Goal: Transaction & Acquisition: Purchase product/service

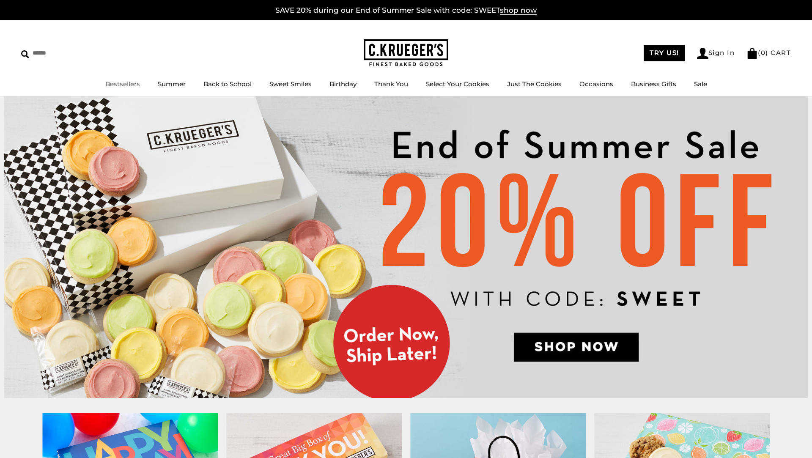
click at [134, 86] on link "Bestsellers" at bounding box center [122, 84] width 35 height 8
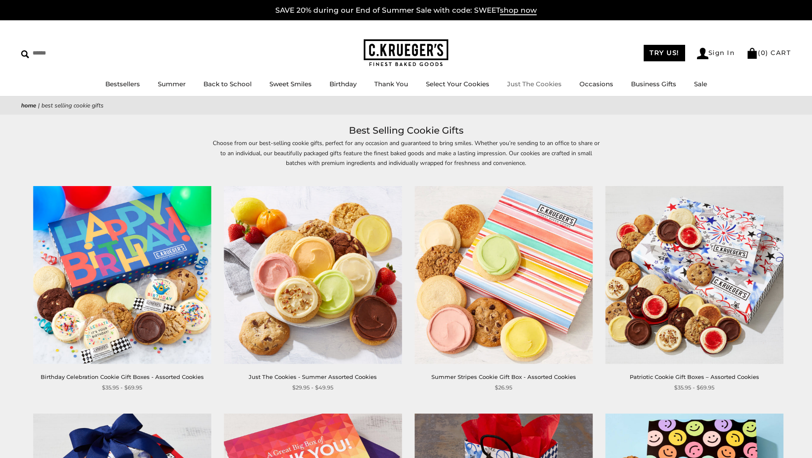
click at [543, 81] on link "Just The Cookies" at bounding box center [534, 84] width 55 height 8
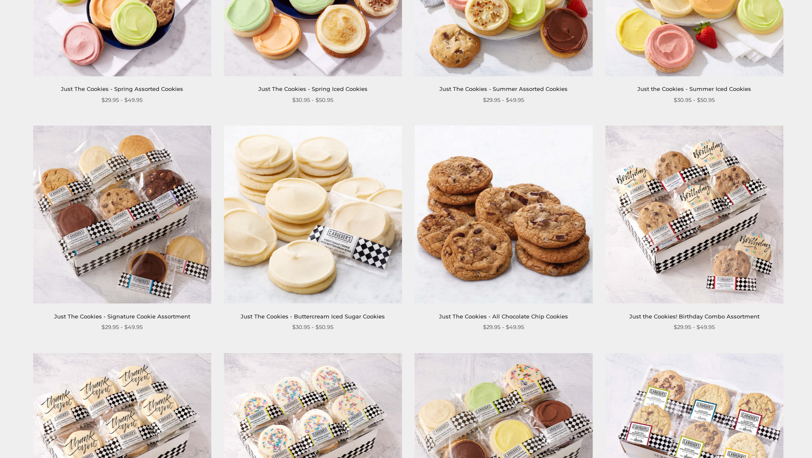
scroll to position [300, 0]
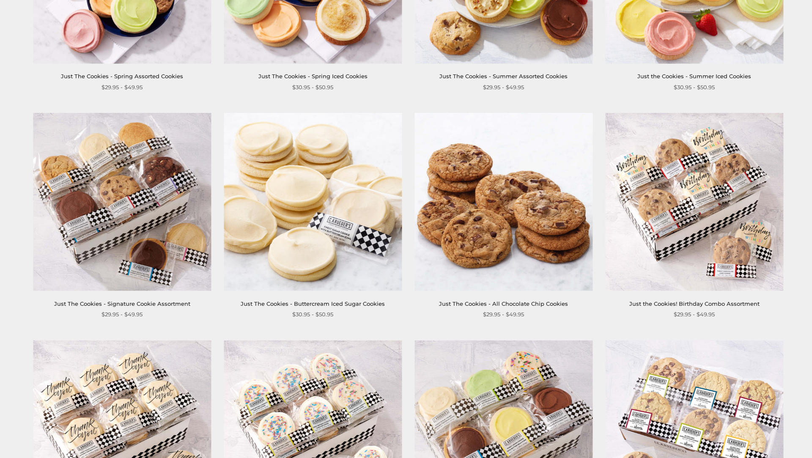
click at [646, 217] on img at bounding box center [694, 202] width 178 height 178
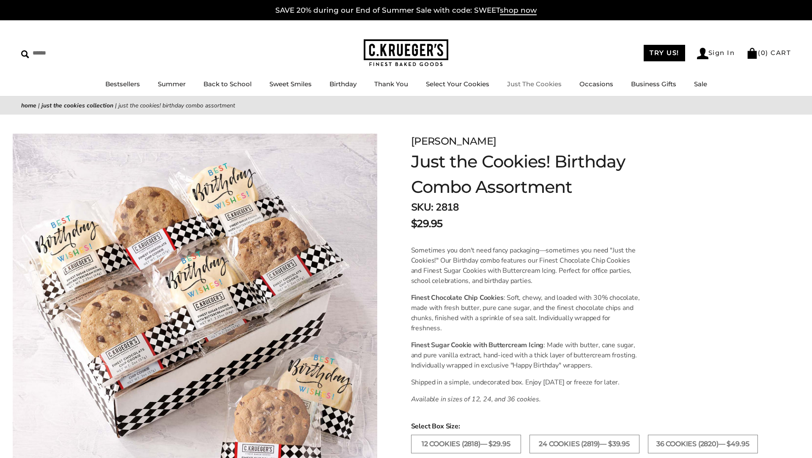
click at [554, 82] on link "Just The Cookies" at bounding box center [534, 84] width 55 height 8
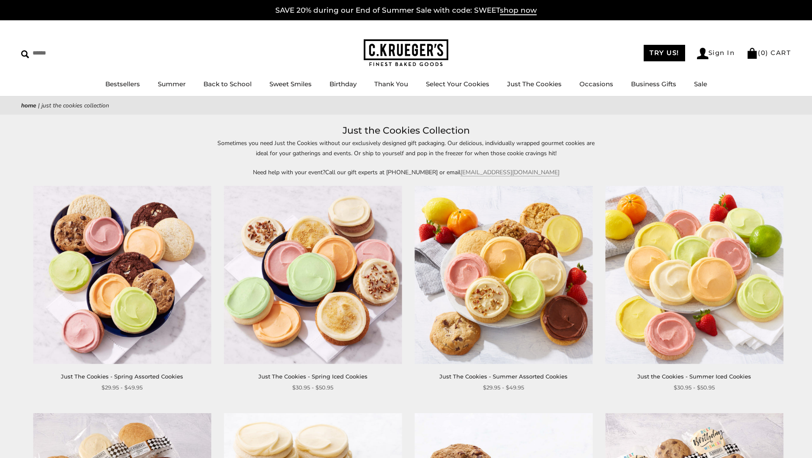
click at [477, 263] on img at bounding box center [503, 275] width 178 height 178
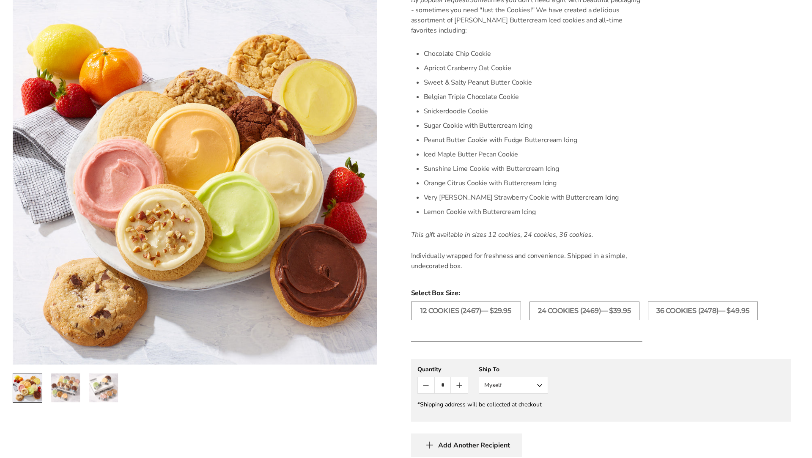
scroll to position [255, 0]
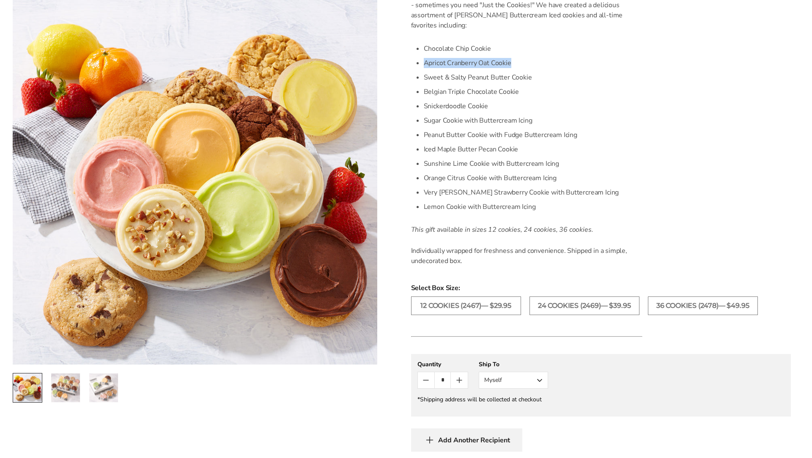
drag, startPoint x: 424, startPoint y: 64, endPoint x: 511, endPoint y: 69, distance: 87.3
click at [511, 69] on li "Apricot Cranberry Oat Cookie" at bounding box center [533, 63] width 219 height 14
copy li "Apricot Cranberry Oat Cookie"
drag, startPoint x: 424, startPoint y: 90, endPoint x: 505, endPoint y: 105, distance: 82.5
click at [505, 105] on ul "Chocolate Chip Cookie Apricot Cranberry Oat Cookie Sweet & Salty Peanut Butter …" at bounding box center [533, 127] width 219 height 173
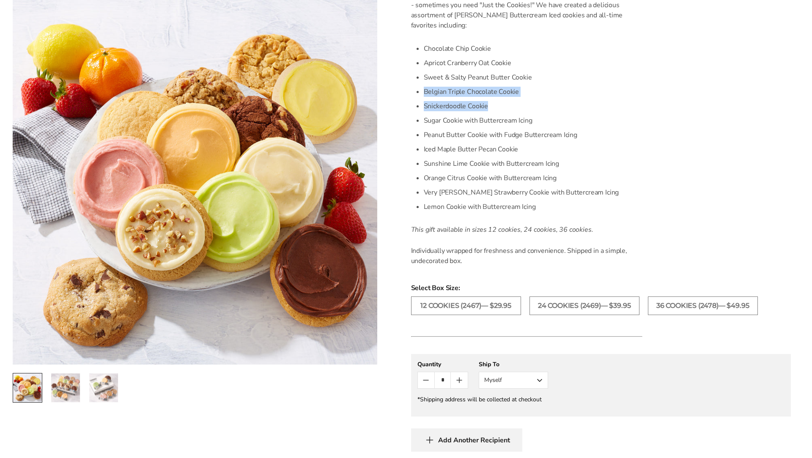
copy ul "Belgian Triple Chocolate Cookie Snickerdoodle Cookie"
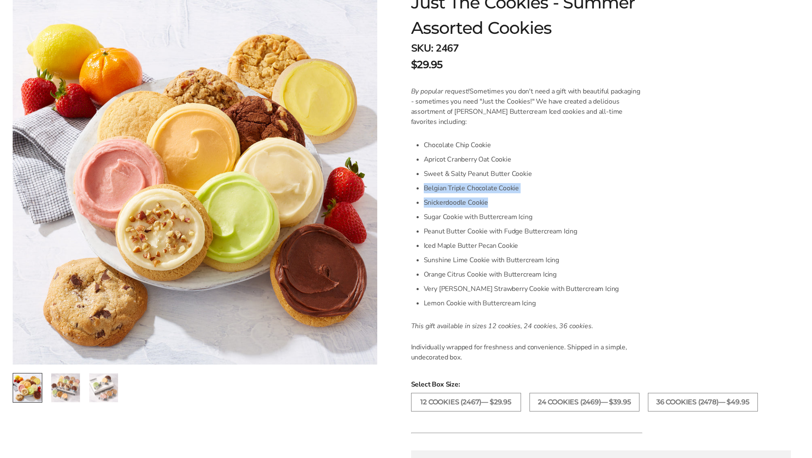
scroll to position [0, 0]
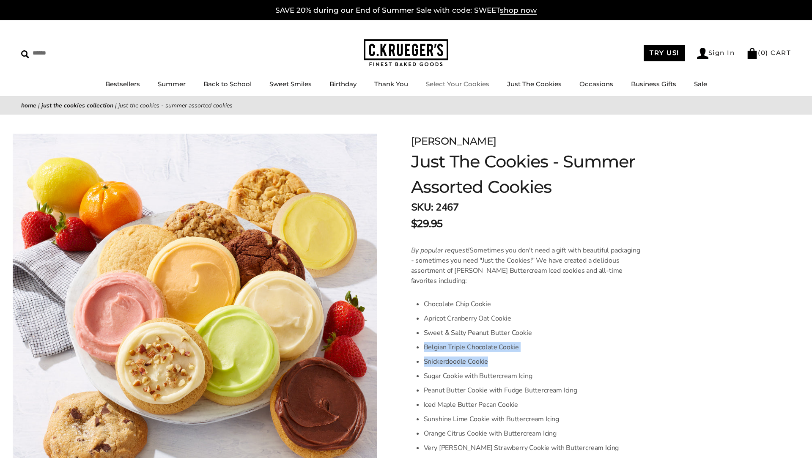
click at [468, 81] on link "Select Your Cookies" at bounding box center [457, 84] width 63 height 8
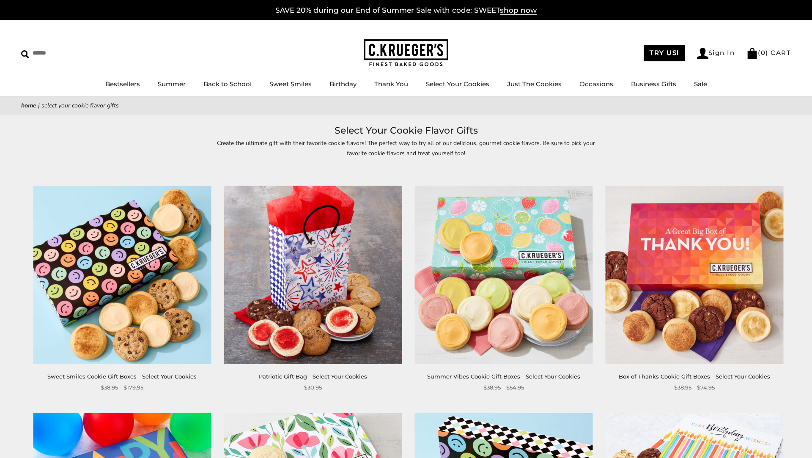
click at [130, 249] on img at bounding box center [122, 275] width 178 height 178
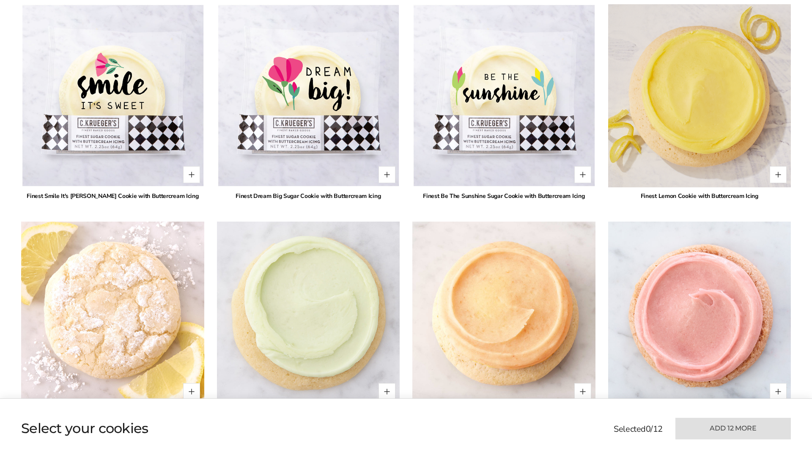
scroll to position [623, 0]
